Goal: Task Accomplishment & Management: Use online tool/utility

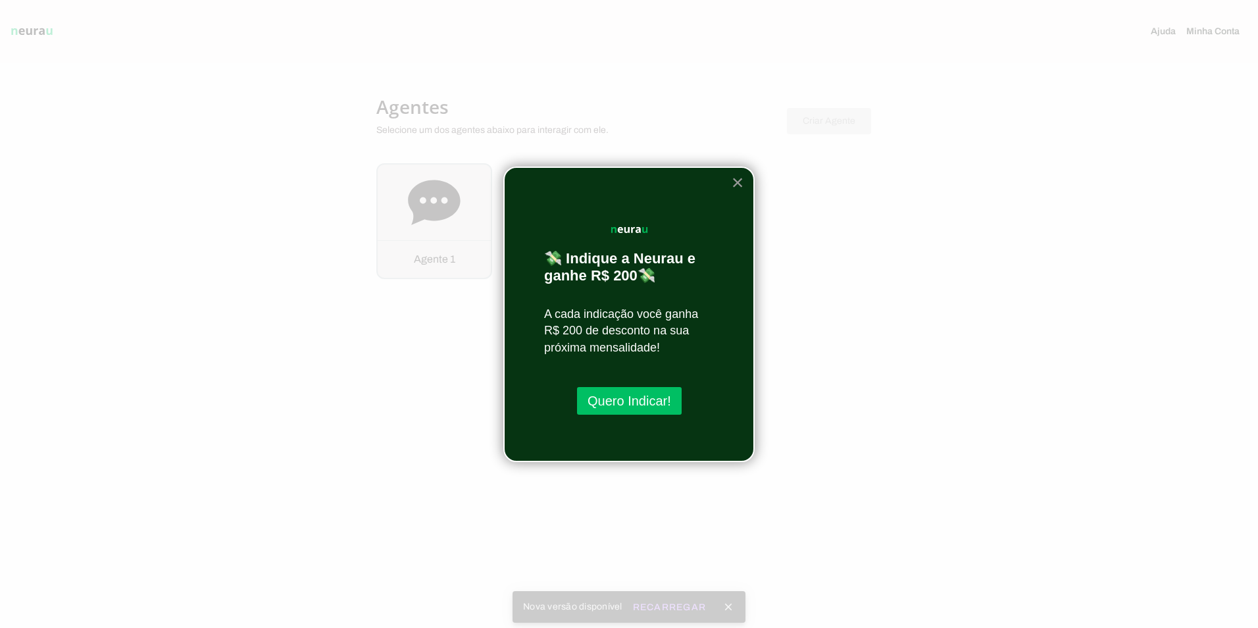
click at [736, 179] on button "×" at bounding box center [738, 182] width 13 height 21
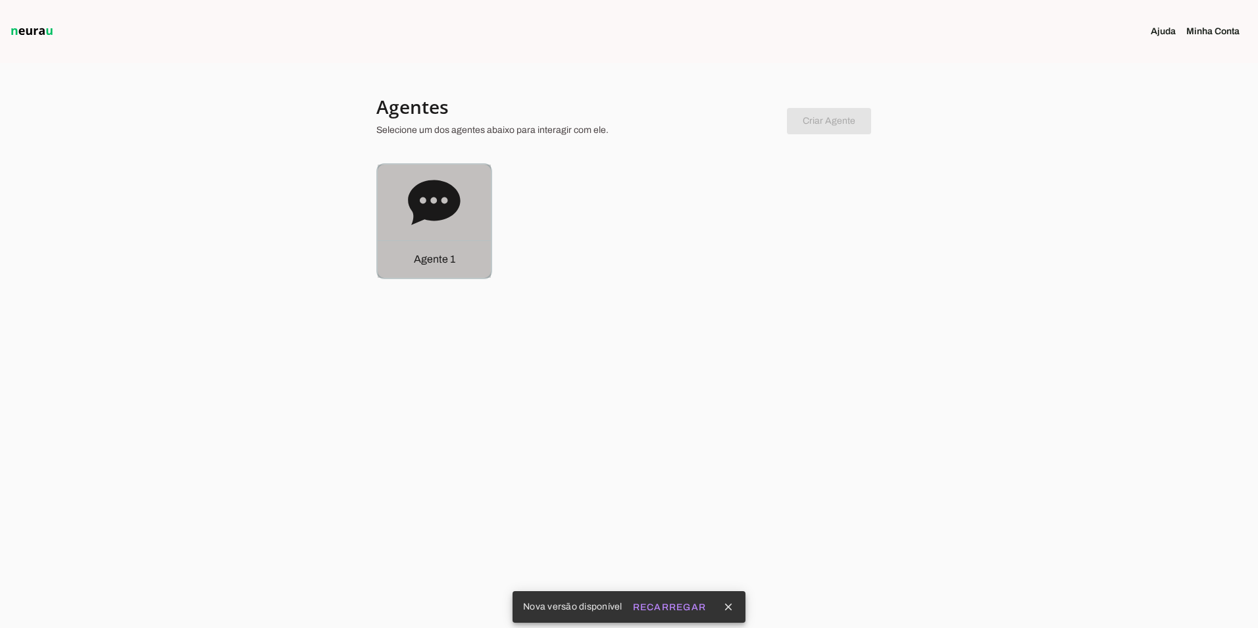
click at [407, 199] on div "Agente 1" at bounding box center [434, 221] width 113 height 113
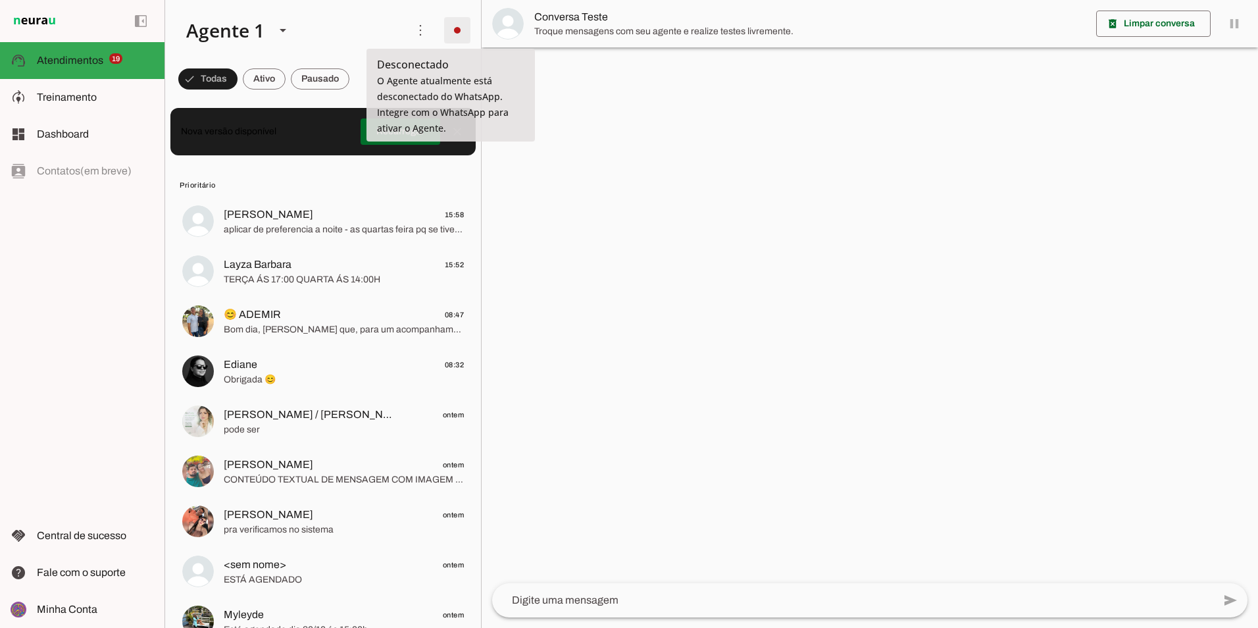
click at [453, 30] on span at bounding box center [458, 30] width 32 height 32
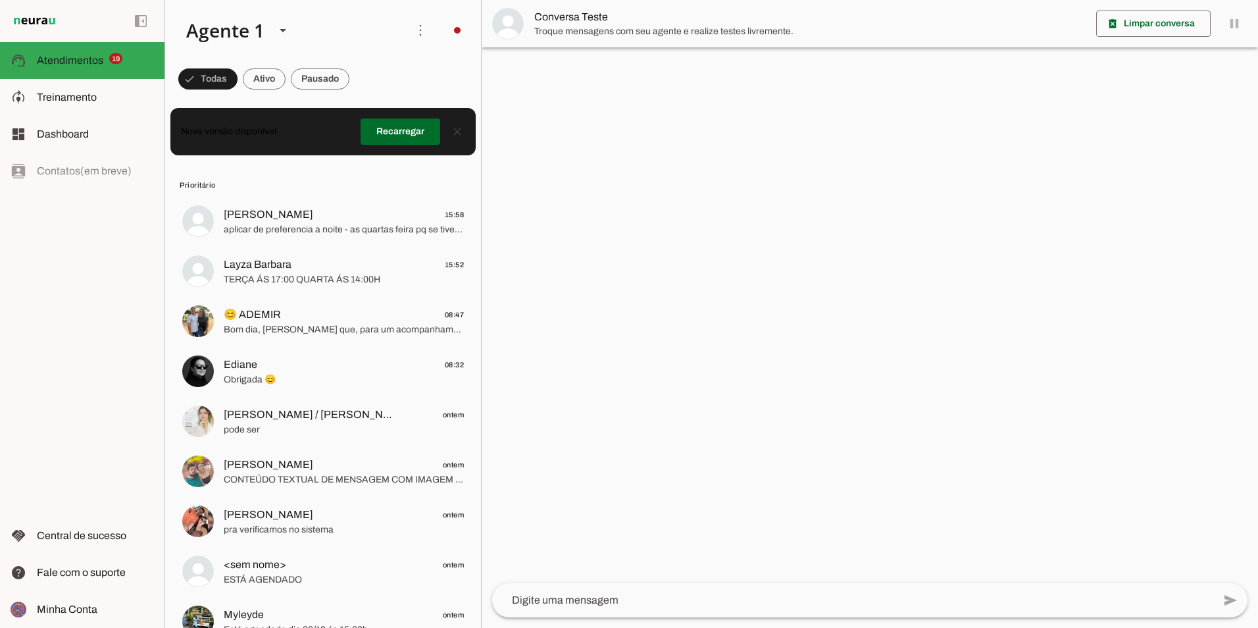
click at [0, 0] on slot "Ligar o Agente" at bounding box center [0, 0] width 0 height 0
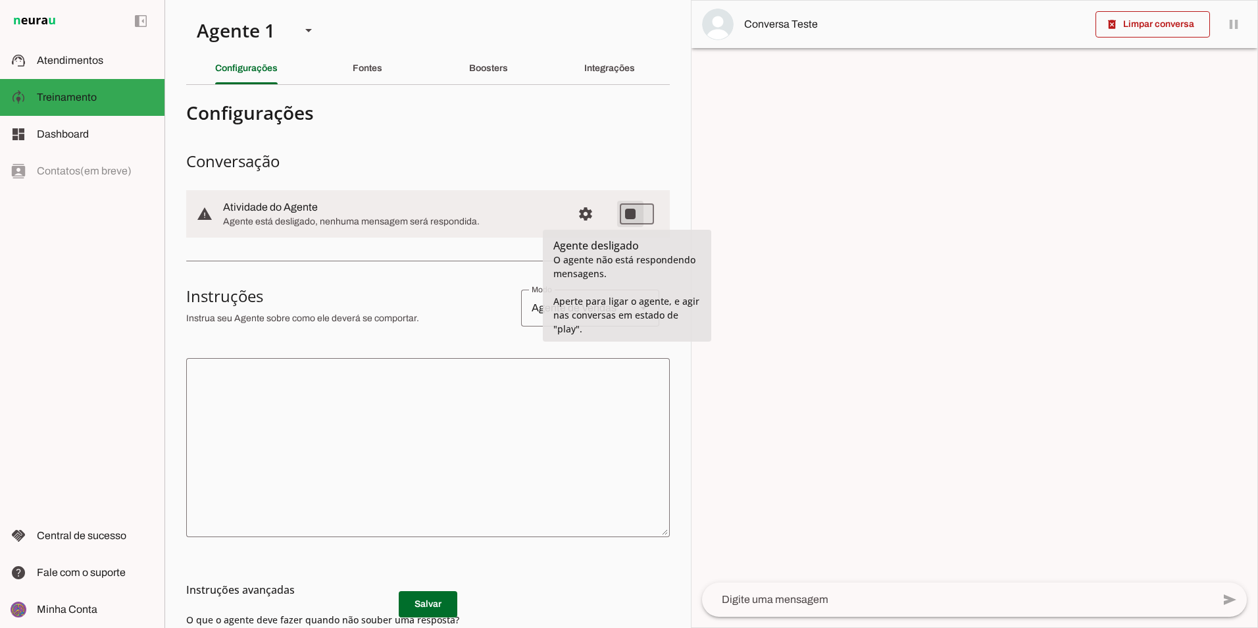
type md-switch "on"
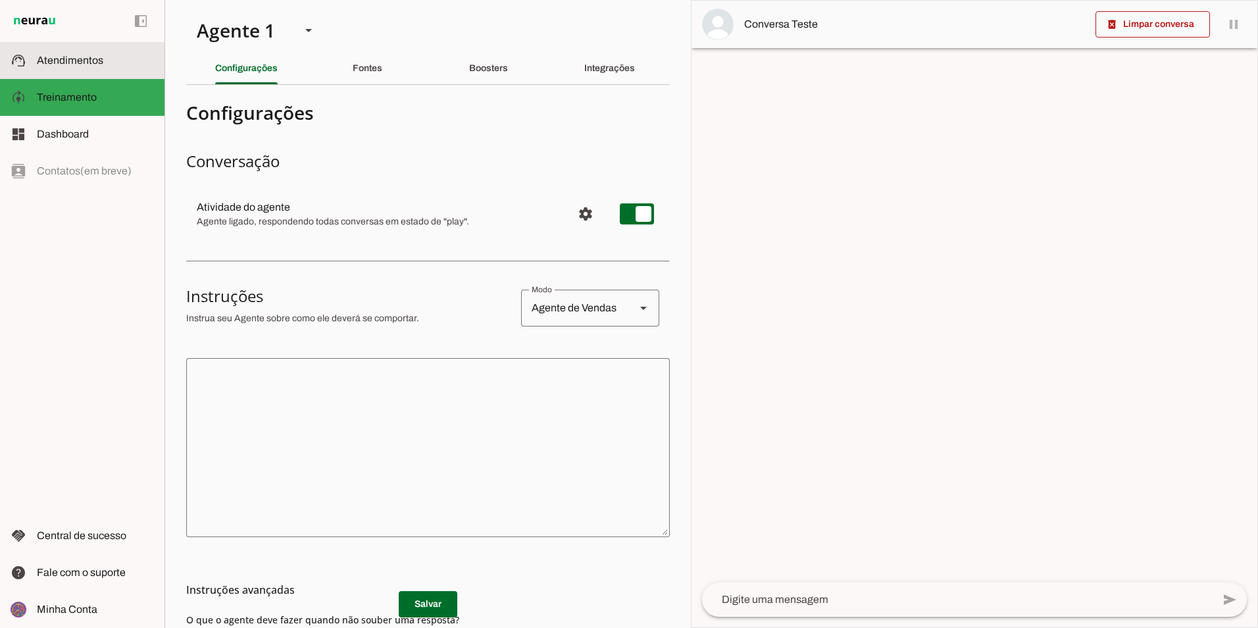
click at [85, 63] on span "Atendimentos" at bounding box center [70, 60] width 66 height 11
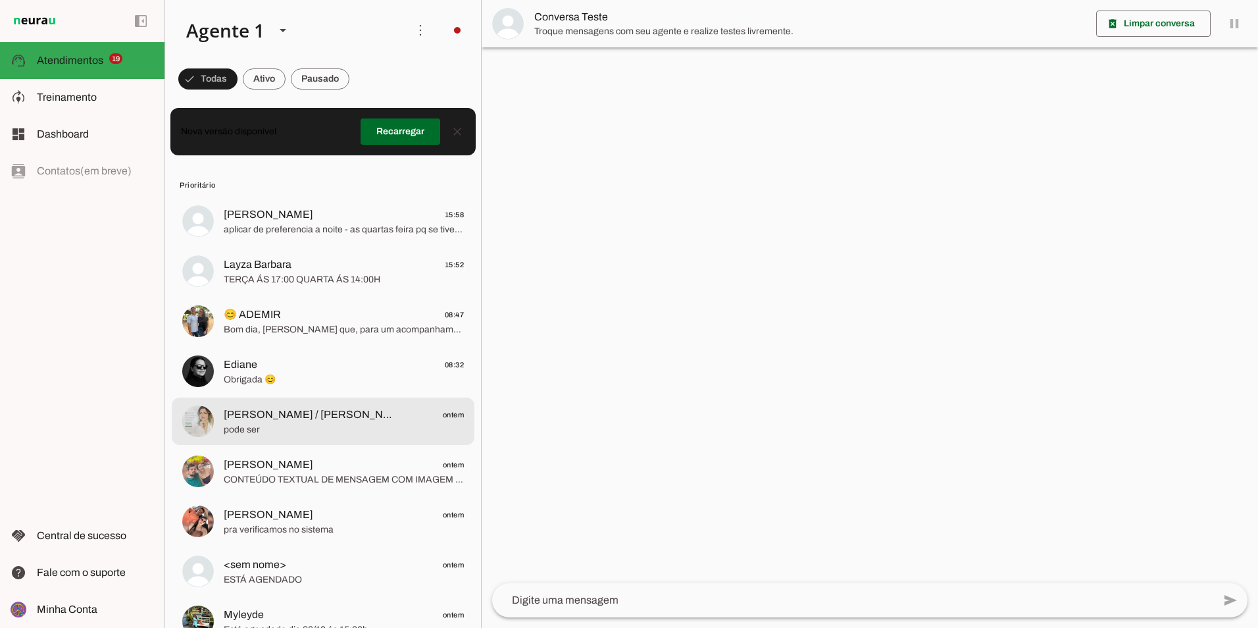
click at [332, 415] on span "[PERSON_NAME] / [PERSON_NAME]" at bounding box center [310, 415] width 173 height 16
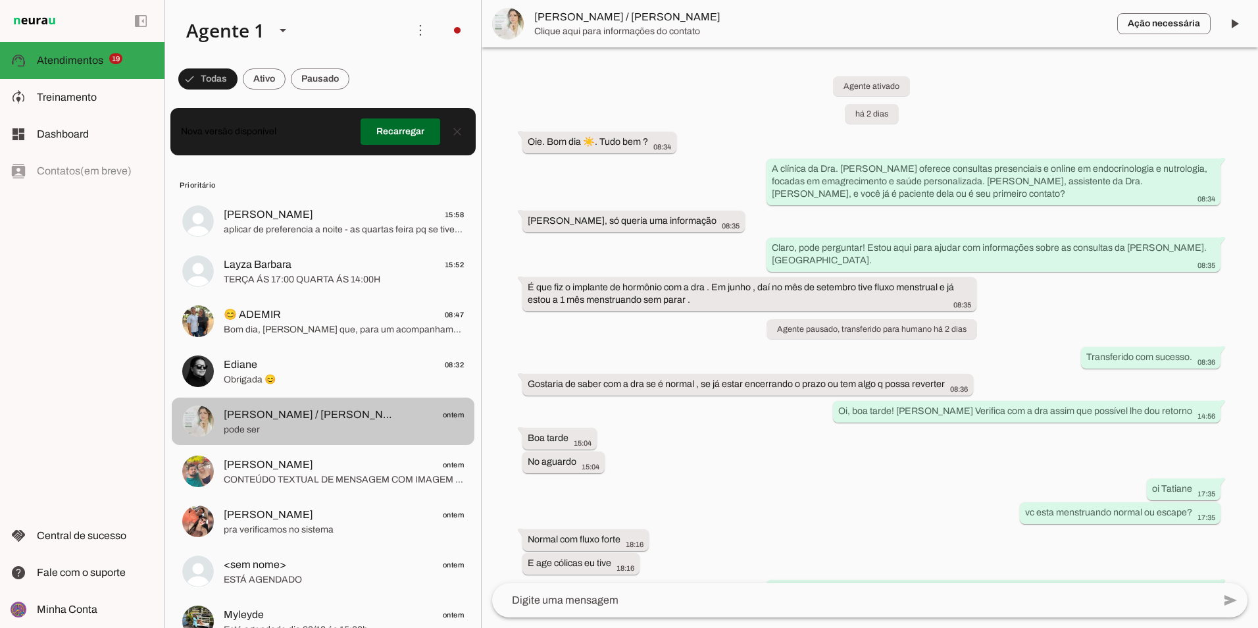
scroll to position [211, 0]
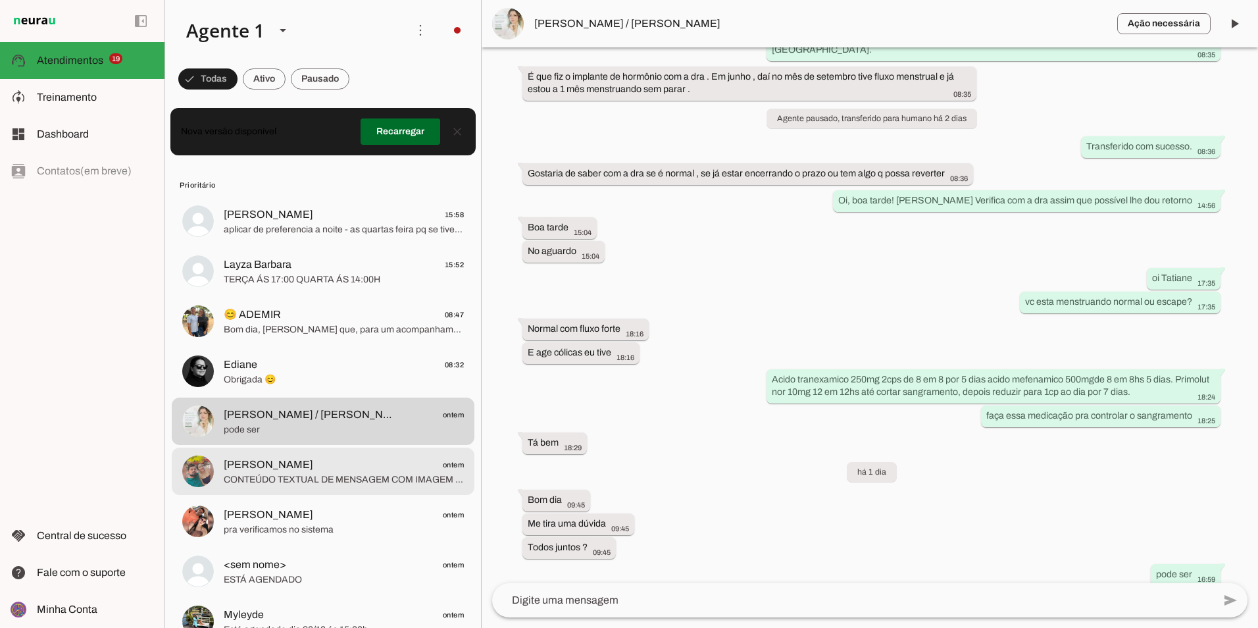
click at [284, 477] on span "CONTEÚDO TEXTUAL DE MENSAGEM COM IMAGEM (URL [URL][DOMAIN_NAME]) :" at bounding box center [344, 479] width 240 height 13
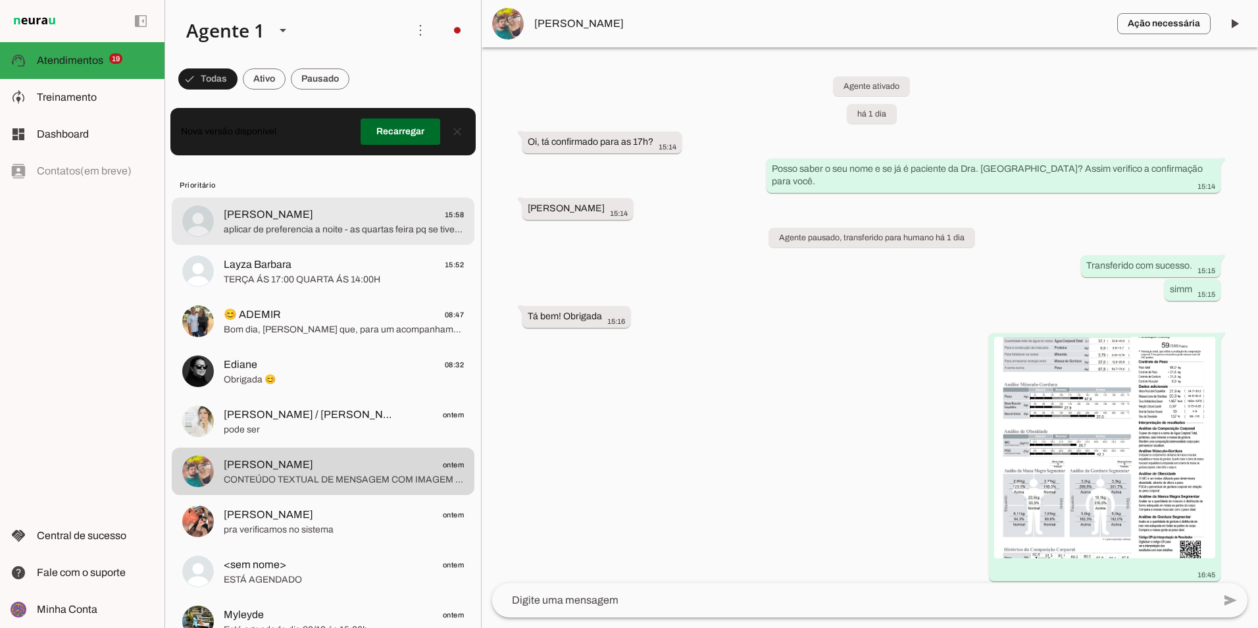
click at [326, 223] on span "aplicar de preferencia a noite - as quartas feira pq se tiver enjoou no outro d…" at bounding box center [344, 229] width 240 height 13
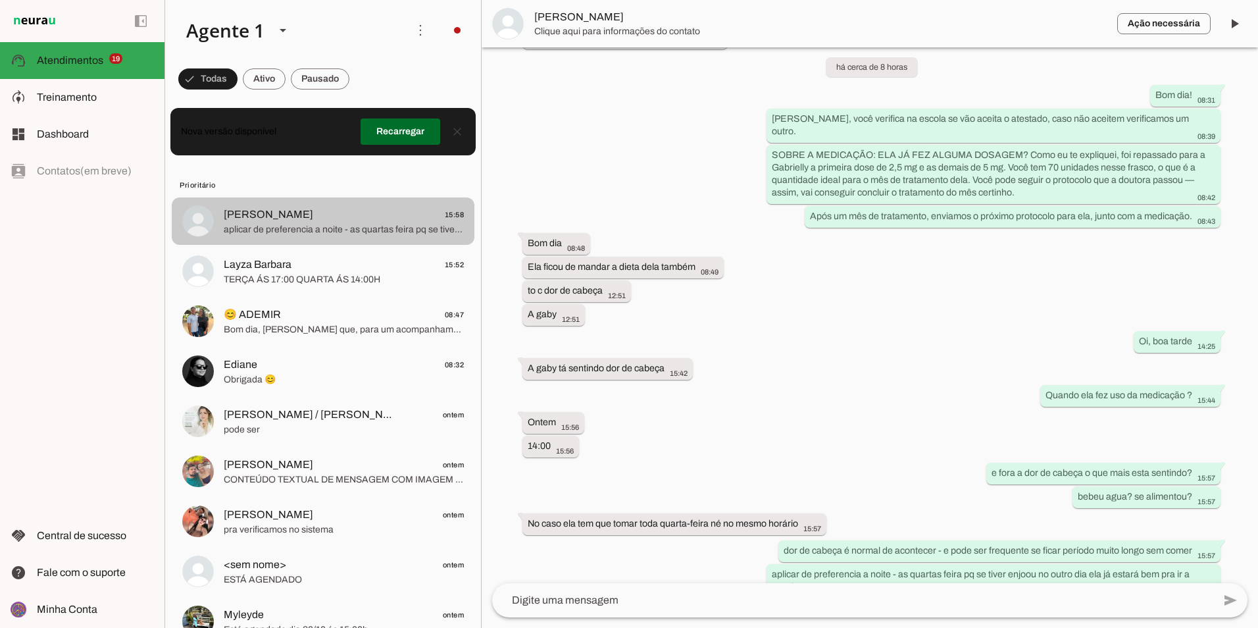
scroll to position [2813, 0]
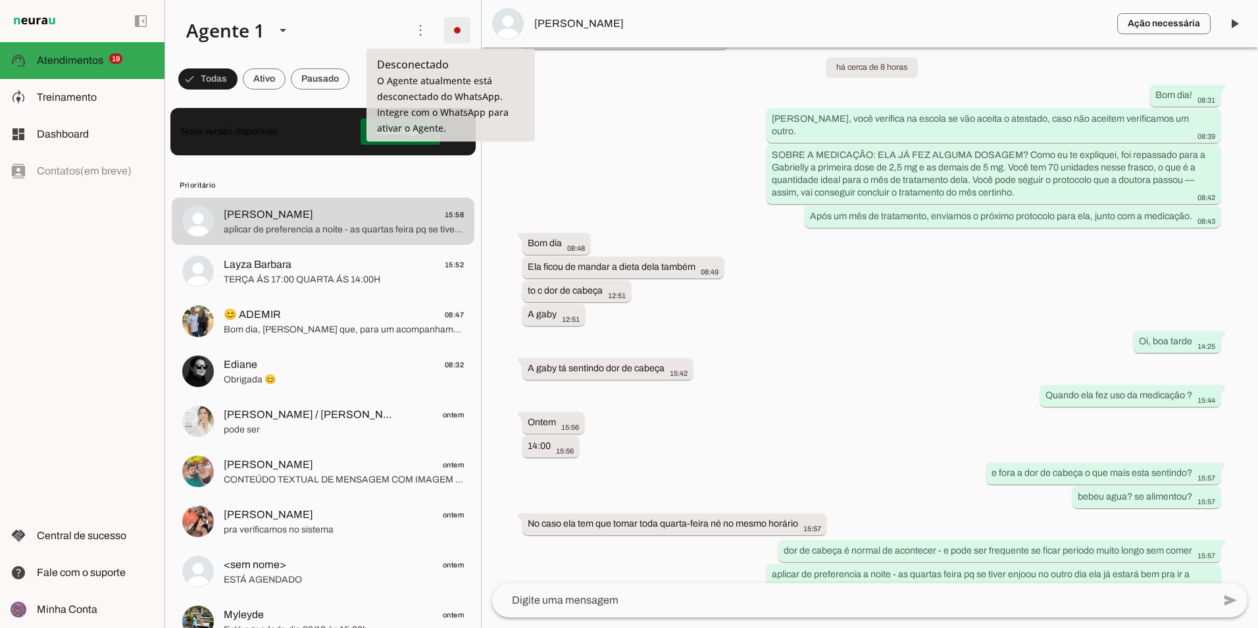
click at [451, 28] on span at bounding box center [458, 30] width 32 height 32
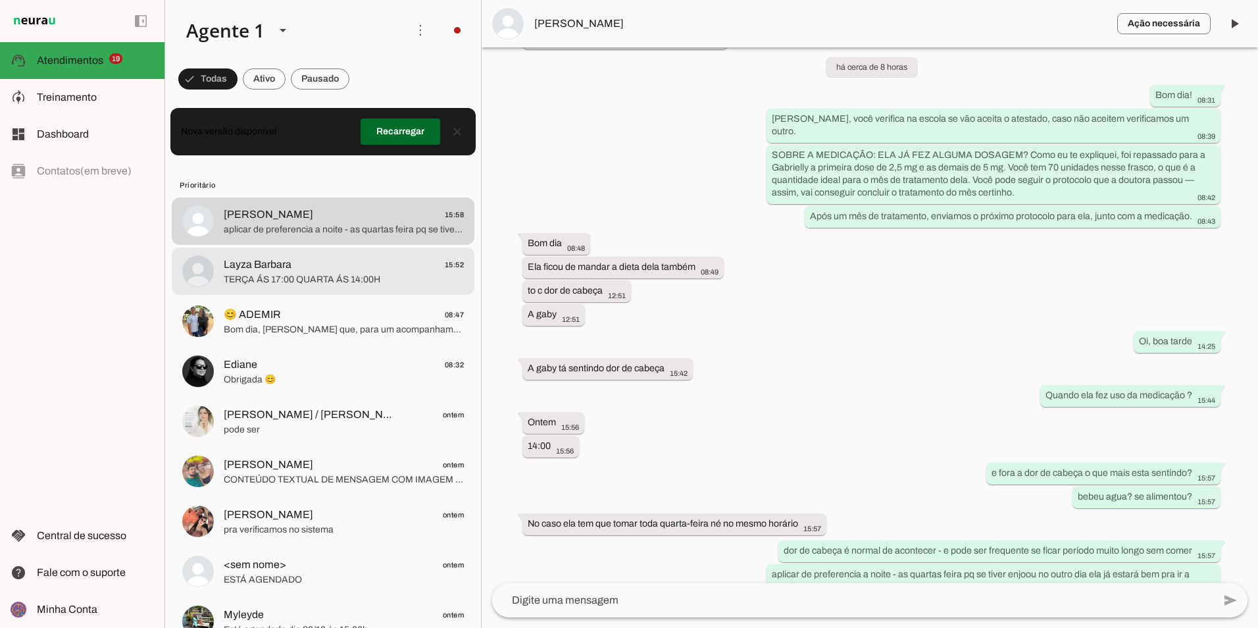
click at [390, 273] on span "TERÇA ÁS 17:00 QUARTA ÁS 14:00H" at bounding box center [344, 279] width 240 height 13
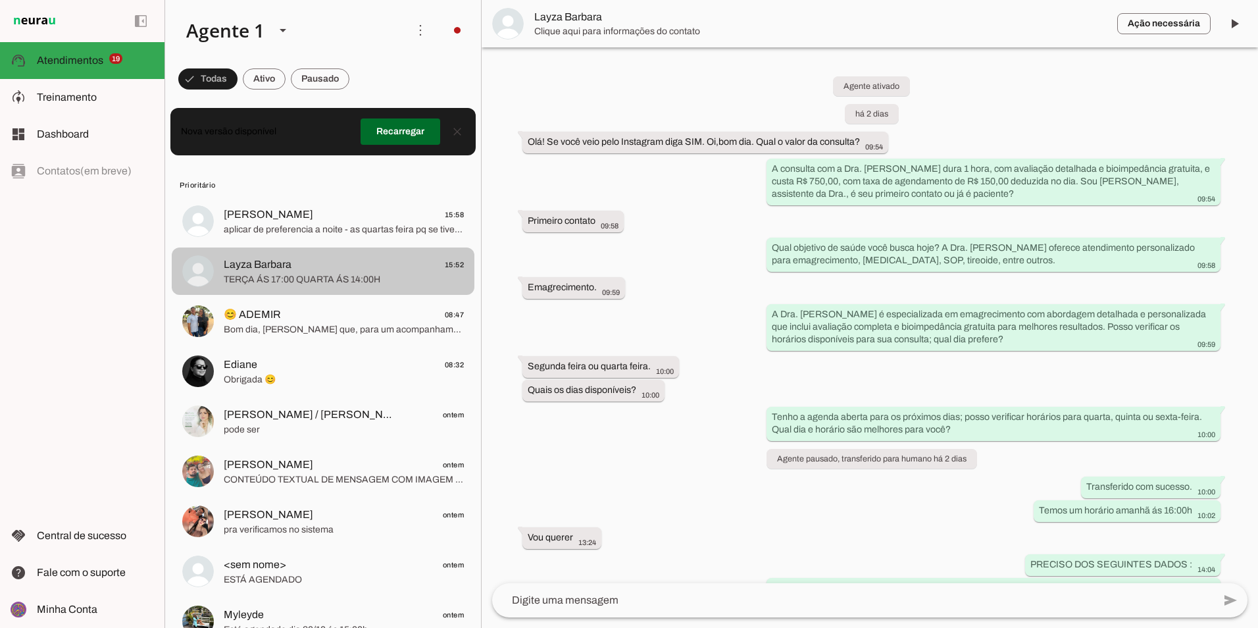
scroll to position [1371, 0]
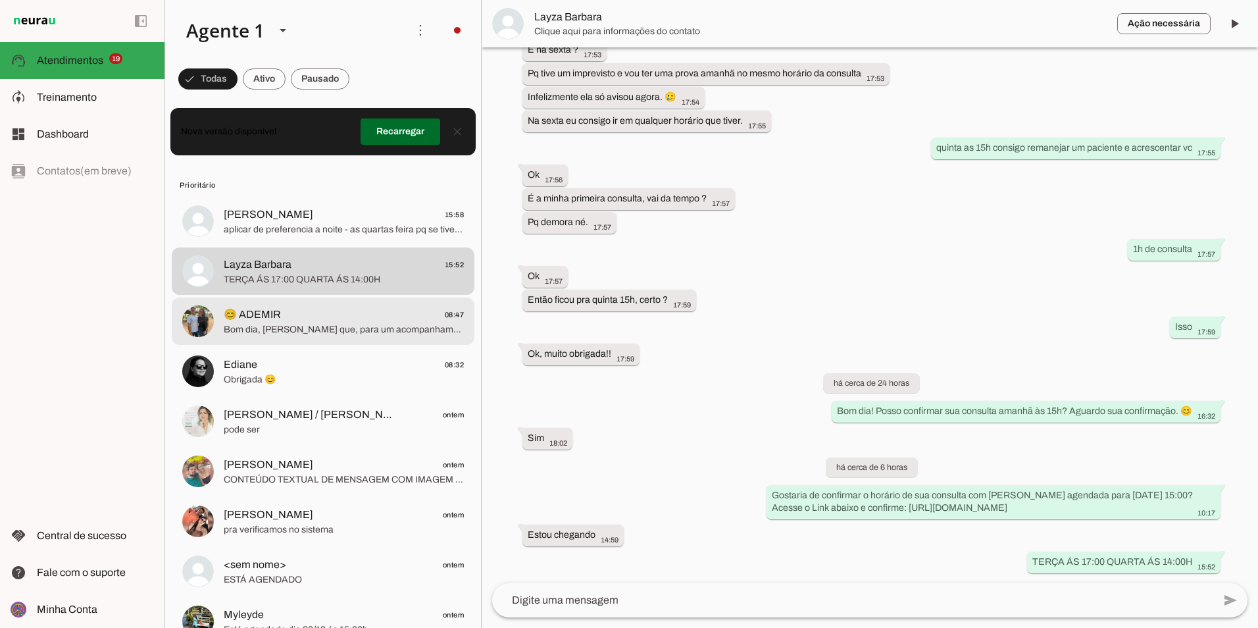
drag, startPoint x: 345, startPoint y: 343, endPoint x: 345, endPoint y: 332, distance: 10.5
click at [345, 342] on md-item "😊 ADEMIR 08:47 Bom dia, [PERSON_NAME] que, para um acompanhamento mais específi…" at bounding box center [323, 320] width 303 height 47
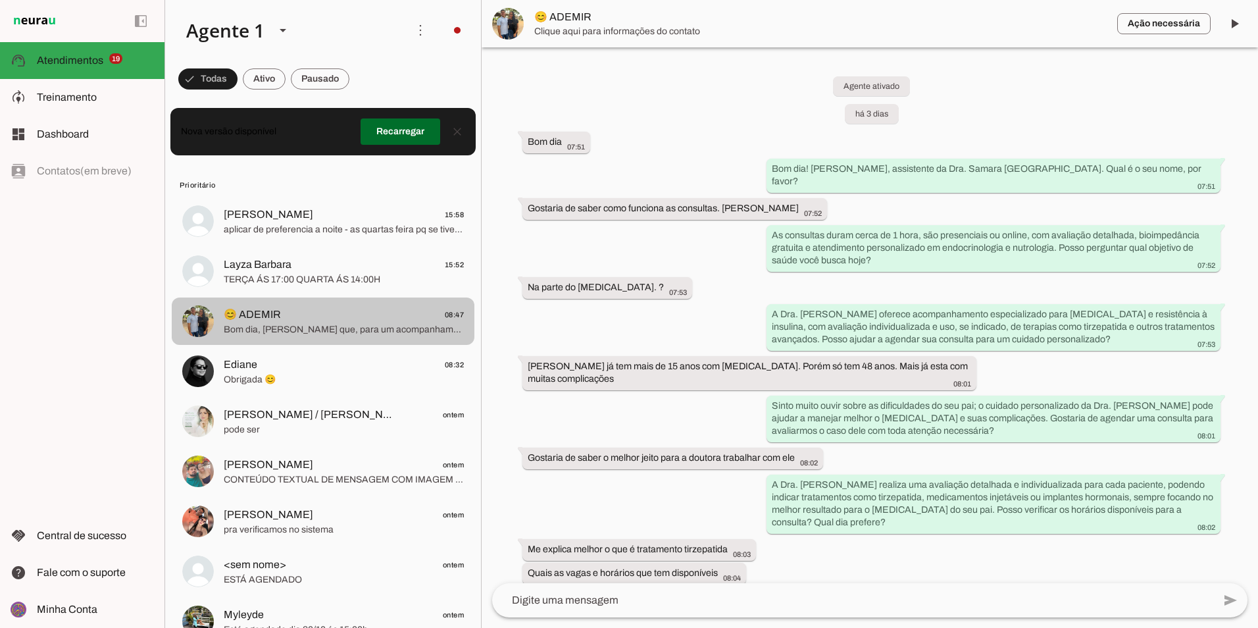
scroll to position [2645, 0]
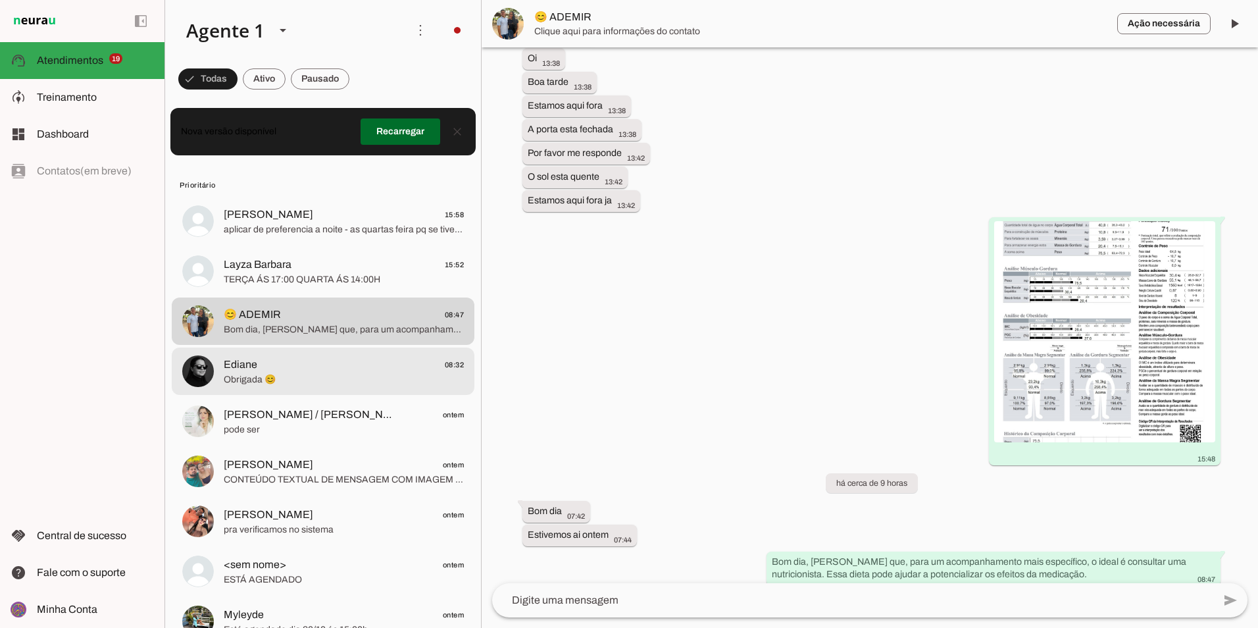
click at [340, 370] on span "Ediane 08:32" at bounding box center [344, 365] width 240 height 16
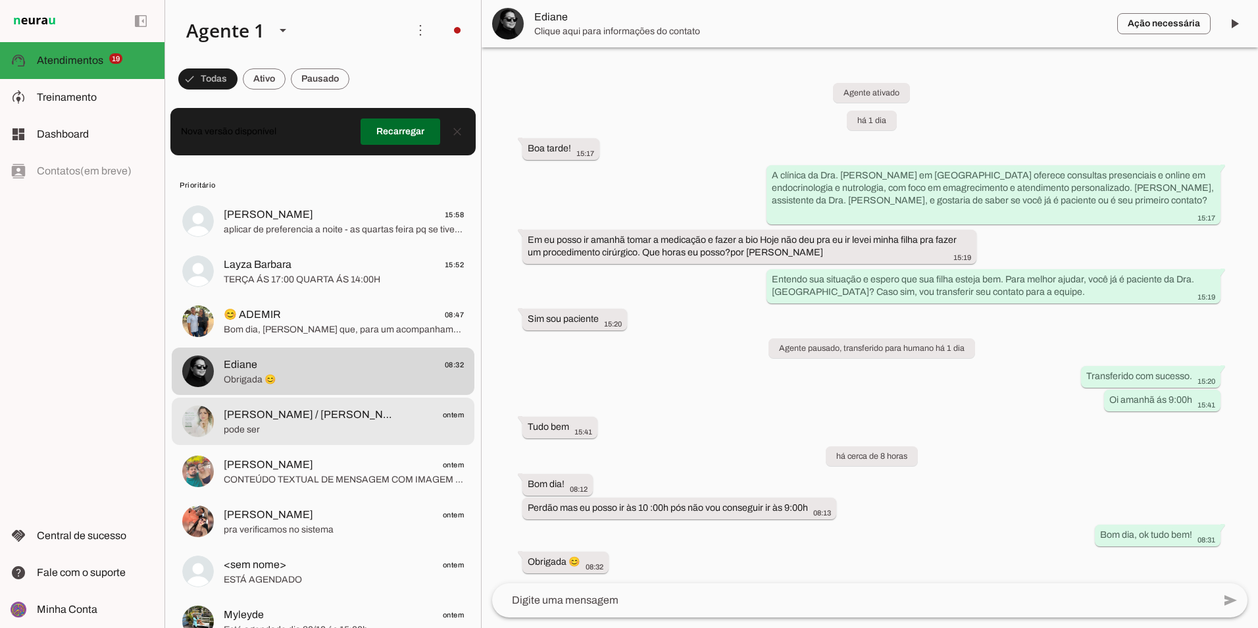
click at [311, 415] on span "[PERSON_NAME] / [PERSON_NAME]" at bounding box center [310, 415] width 173 height 16
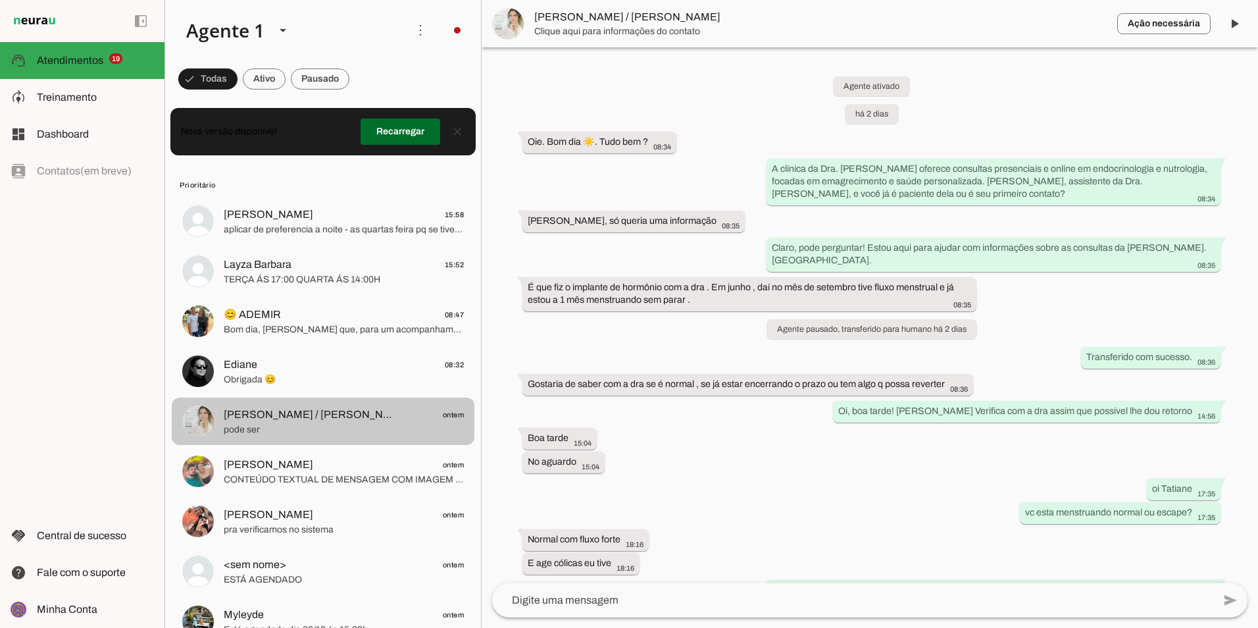
scroll to position [211, 0]
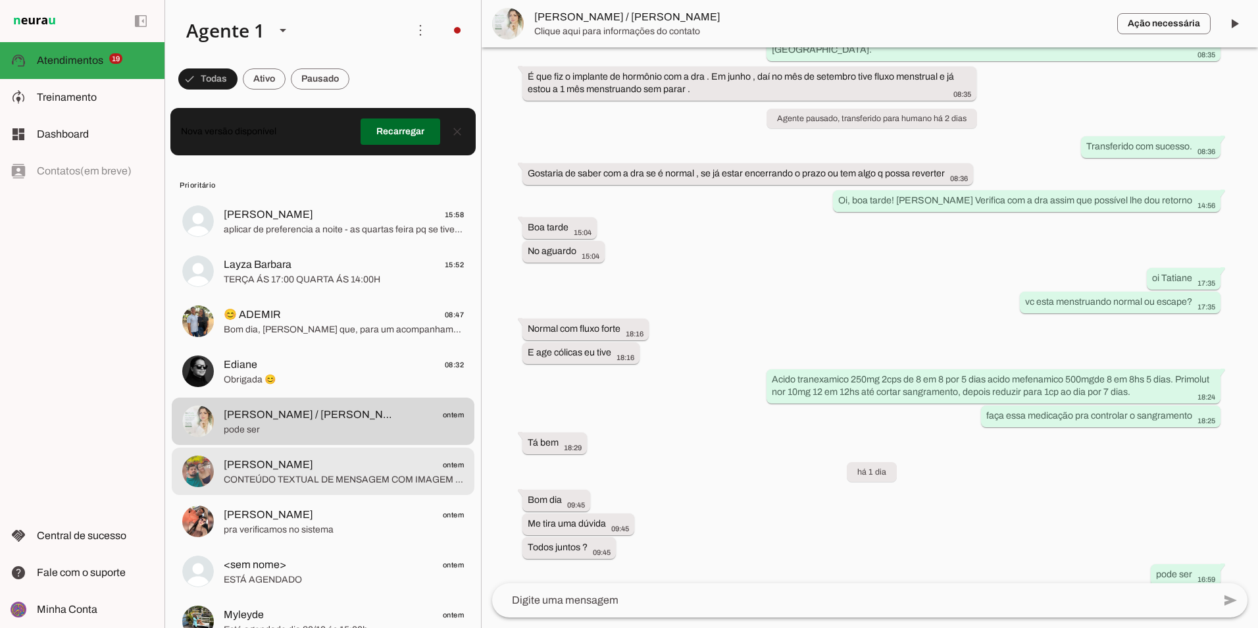
click at [329, 471] on span "[PERSON_NAME] ontem" at bounding box center [344, 465] width 240 height 16
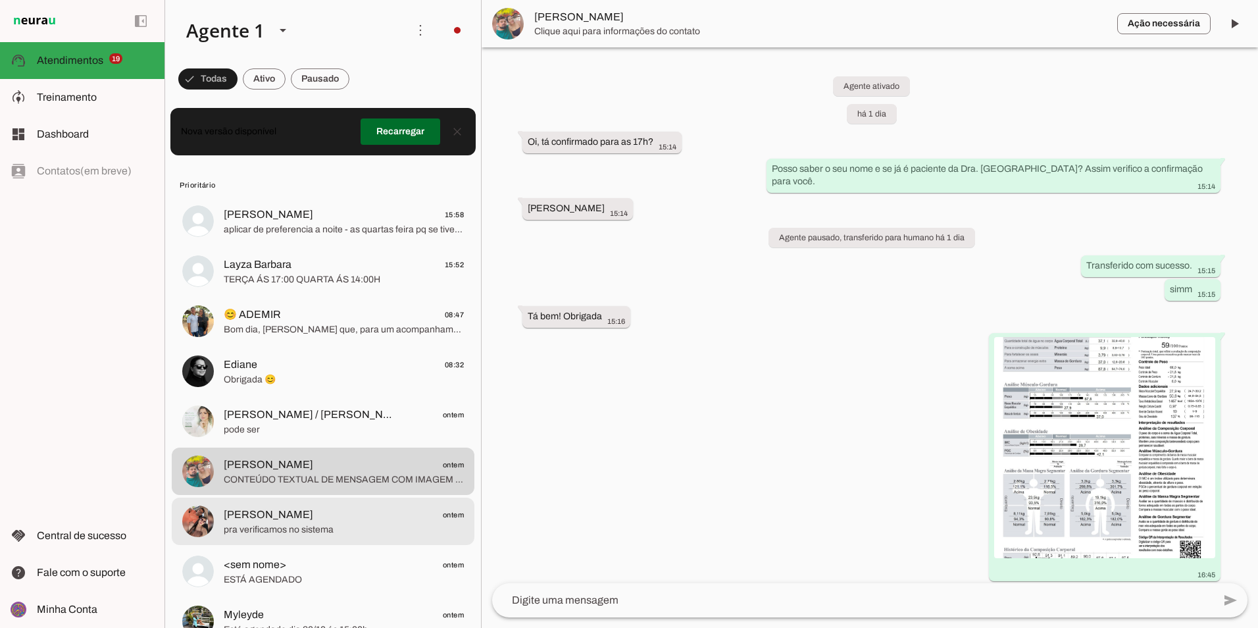
click at [330, 514] on span "[PERSON_NAME] ontem" at bounding box center [344, 515] width 240 height 16
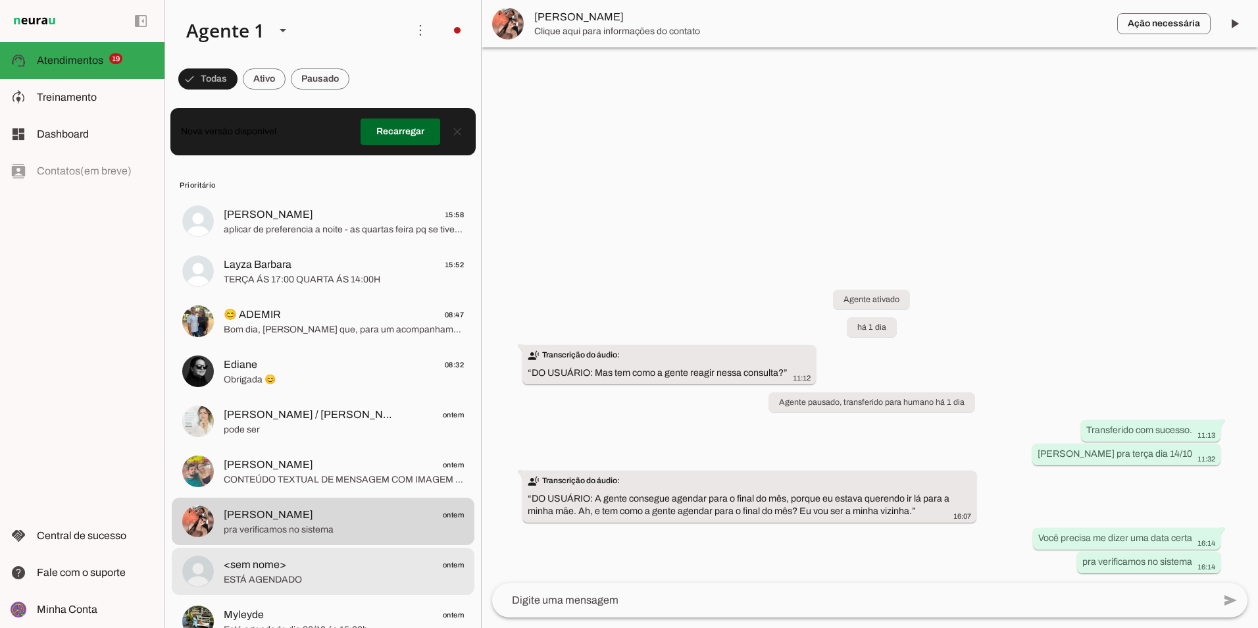
click at [290, 576] on span "ESTÁ AGENDADO" at bounding box center [344, 579] width 240 height 13
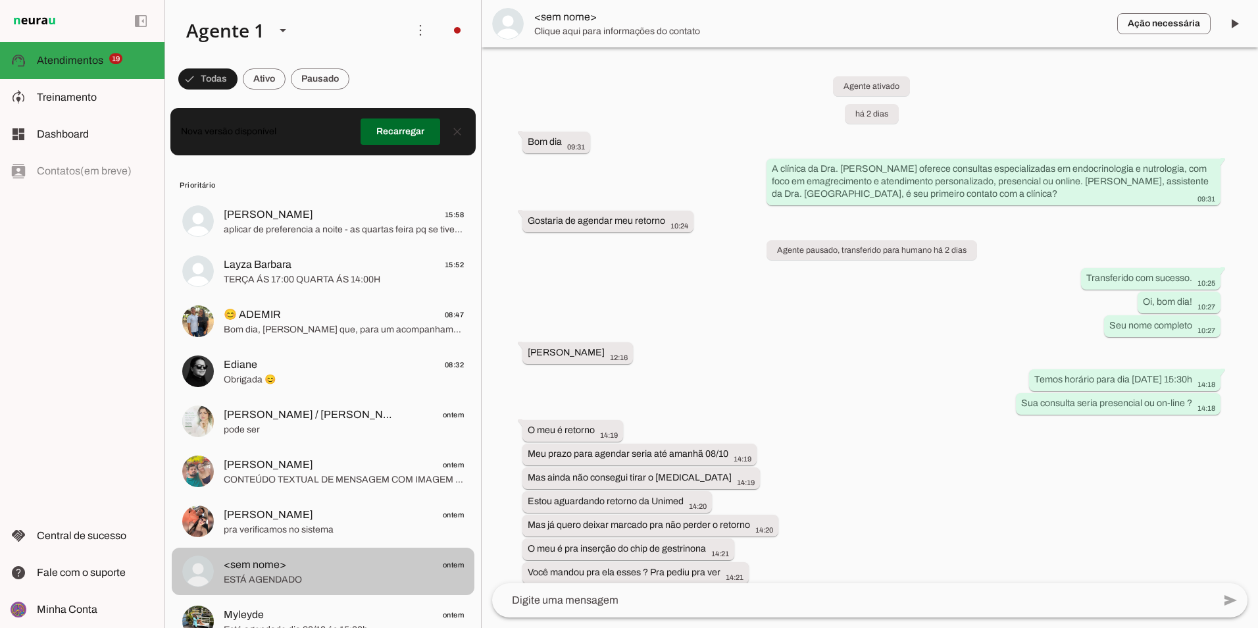
scroll to position [1021, 0]
